Goal: Task Accomplishment & Management: Complete application form

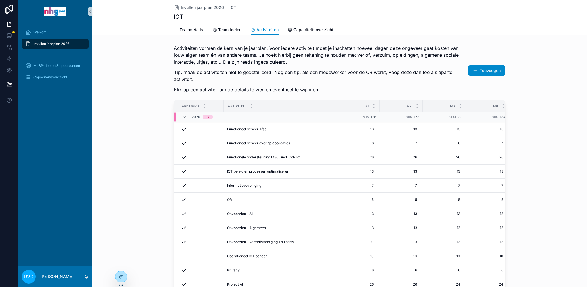
scroll to position [58, 0]
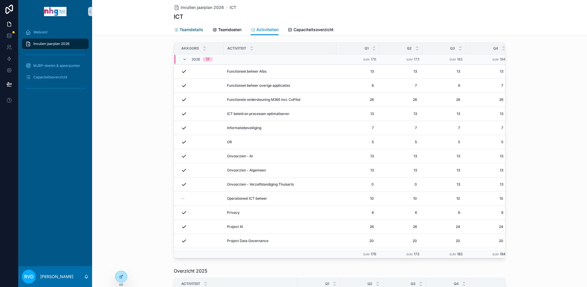
click at [196, 31] on span "Teamdetails" at bounding box center [192, 30] width 24 height 6
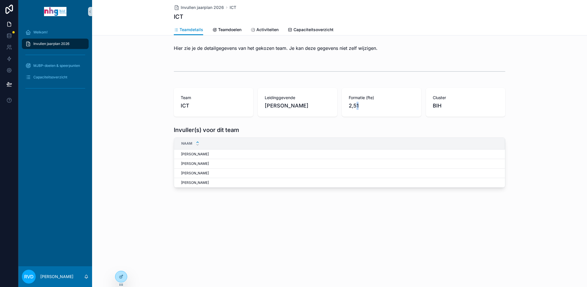
click at [359, 106] on span "2,51" at bounding box center [382, 106] width 66 height 8
drag, startPoint x: 359, startPoint y: 106, endPoint x: 363, endPoint y: 108, distance: 4.9
click at [363, 108] on span "2,51" at bounding box center [382, 106] width 66 height 8
click at [363, 106] on span "2,51" at bounding box center [382, 106] width 66 height 8
click at [354, 106] on span "2,51" at bounding box center [382, 106] width 66 height 8
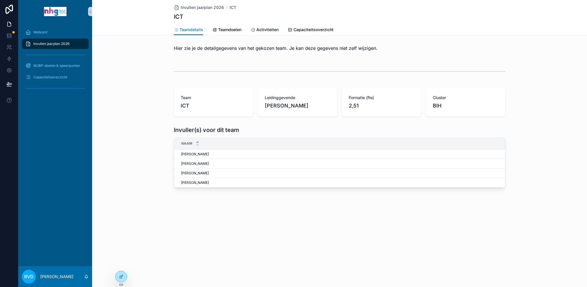
click at [359, 105] on span "2,51" at bounding box center [382, 106] width 66 height 8
